Goal: Find specific page/section: Find specific page/section

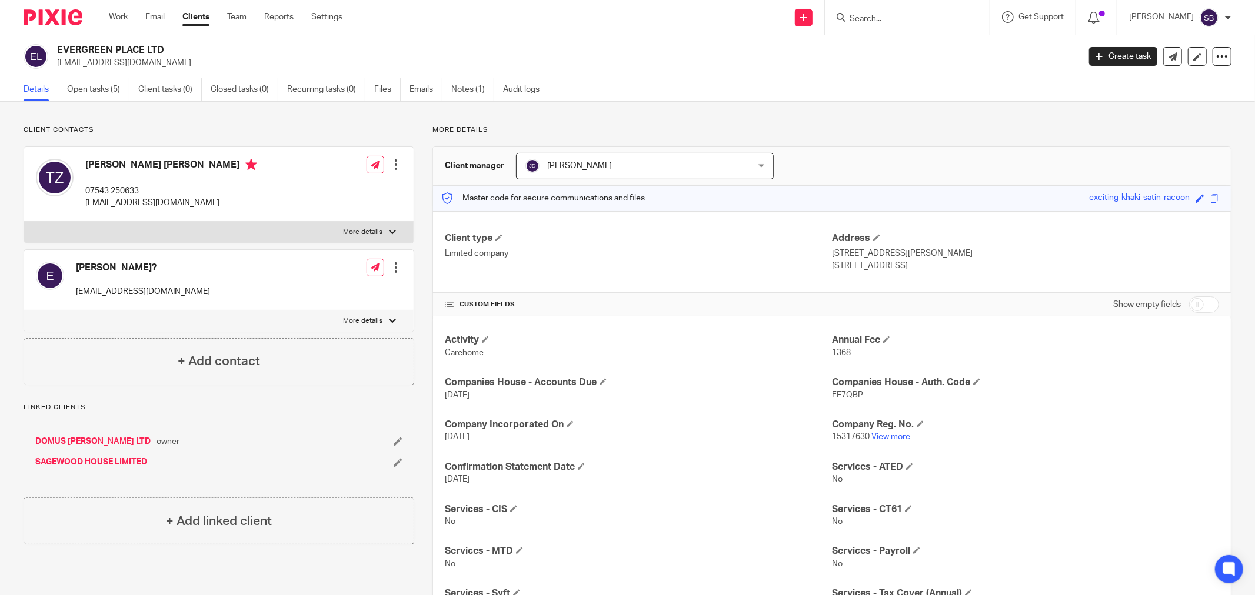
click at [923, 15] on input "Search" at bounding box center [902, 19] width 106 height 11
type input "pfg t"
click at [922, 47] on link at bounding box center [945, 50] width 199 height 27
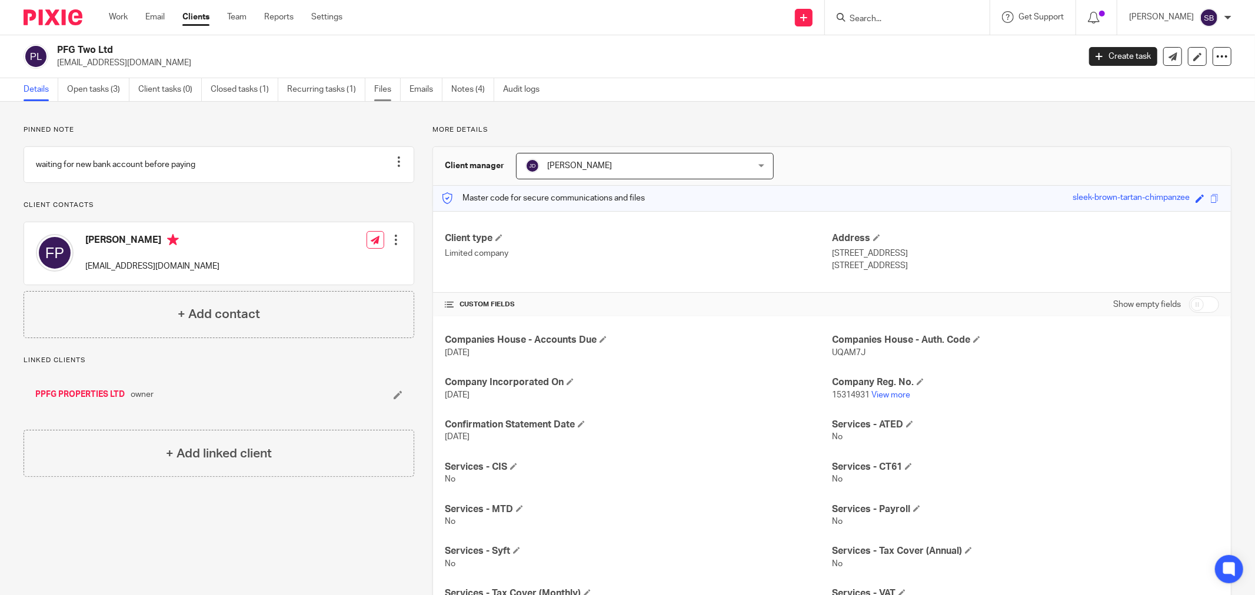
click at [385, 92] on link "Files" at bounding box center [387, 89] width 26 height 23
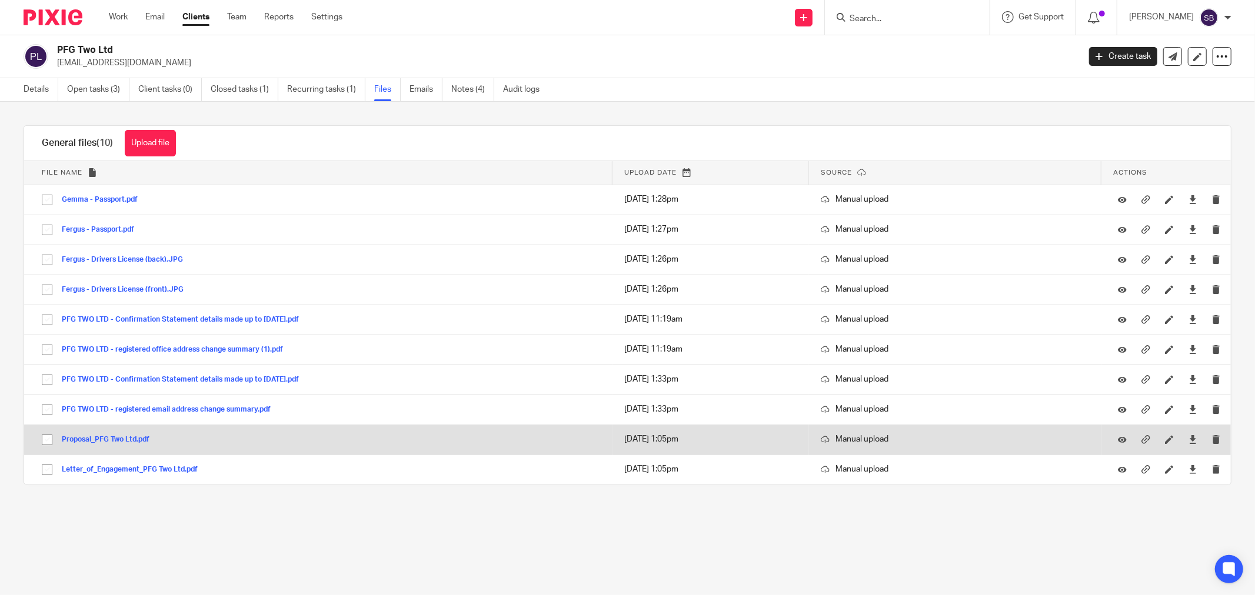
click at [122, 438] on button "Proposal_PFG Two Ltd.pdf" at bounding box center [110, 440] width 97 height 8
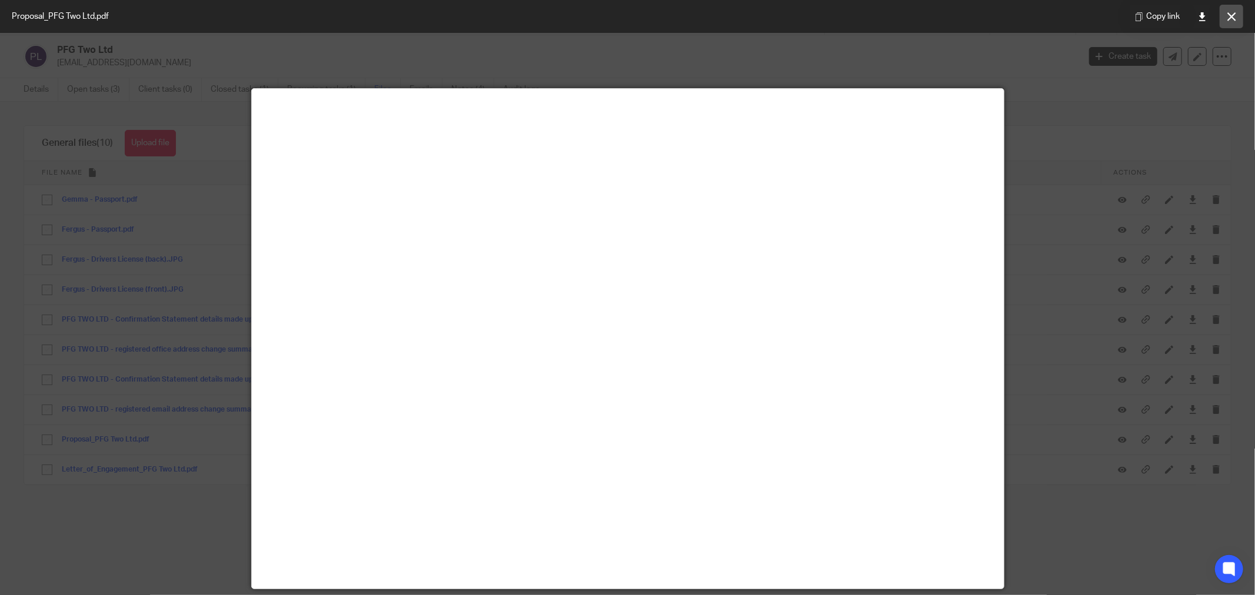
click at [1232, 16] on icon at bounding box center [1231, 16] width 9 height 9
